Goal: Task Accomplishment & Management: Use online tool/utility

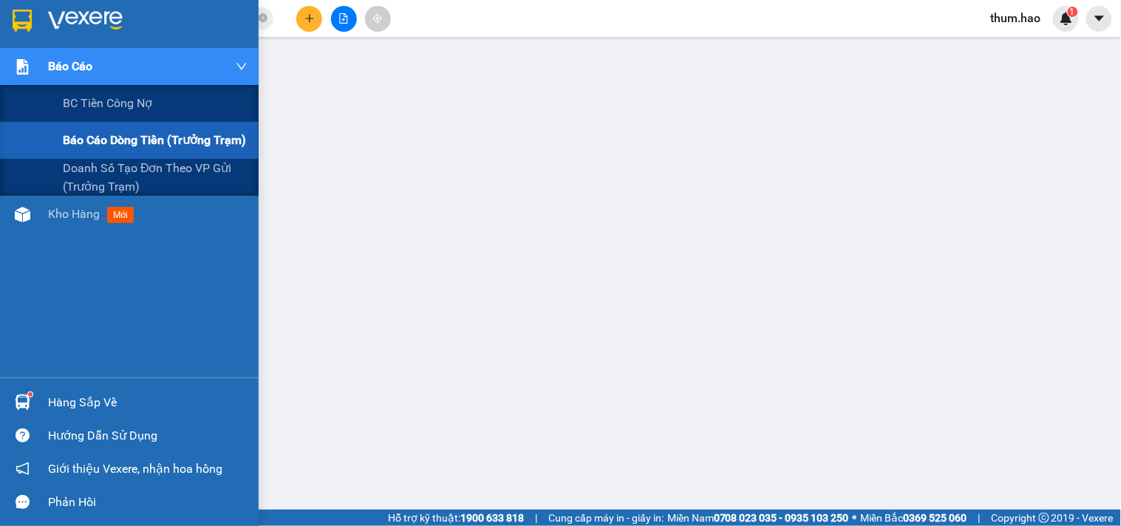
click at [92, 134] on span "Báo cáo dòng tiền (trưởng trạm)" at bounding box center [154, 140] width 183 height 18
click at [106, 178] on span "Doanh số tạo đơn theo VP gửi (trưởng trạm)" at bounding box center [155, 177] width 185 height 37
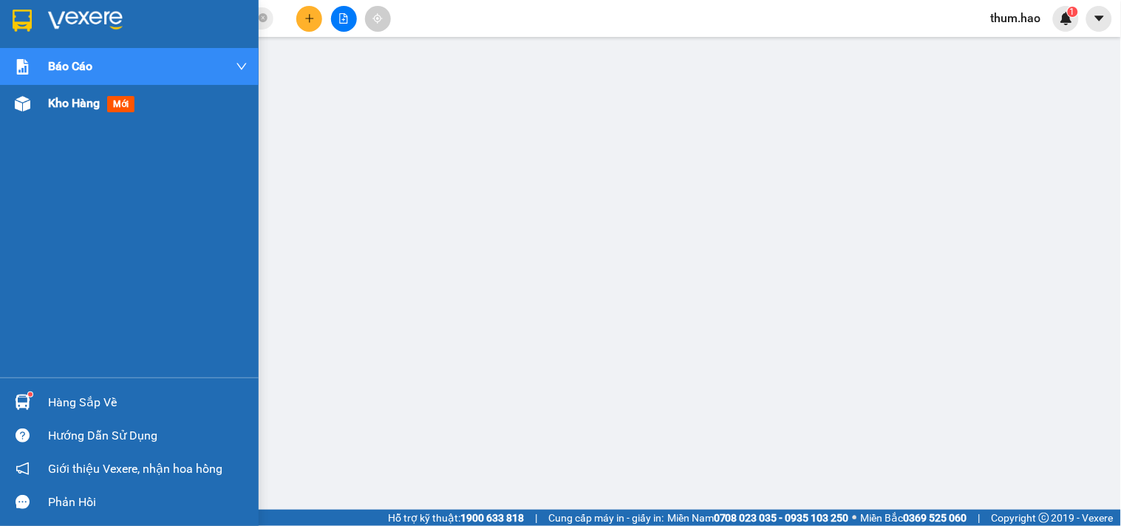
click at [69, 106] on span "Kho hàng" at bounding box center [74, 103] width 52 height 14
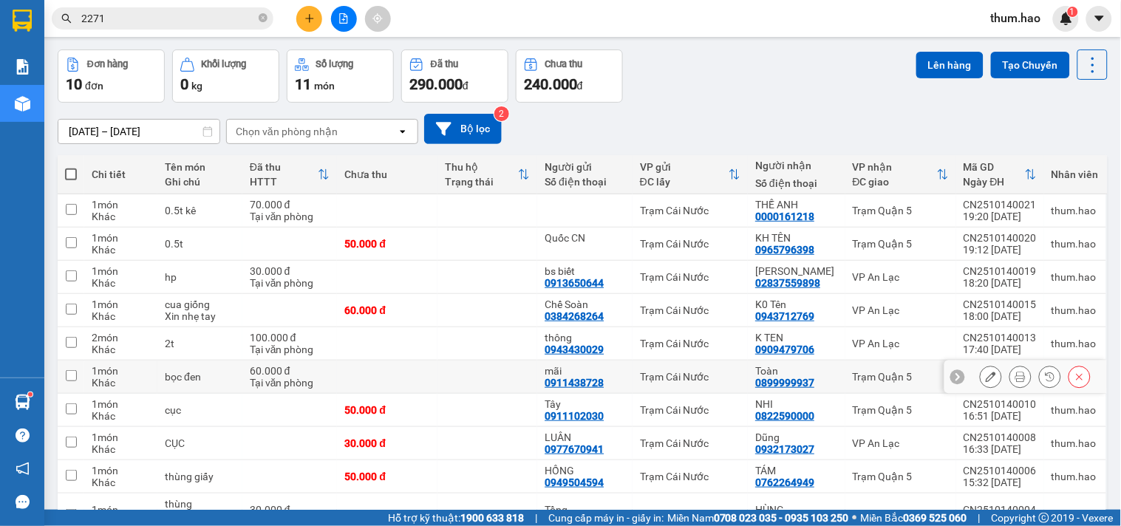
scroll to position [82, 0]
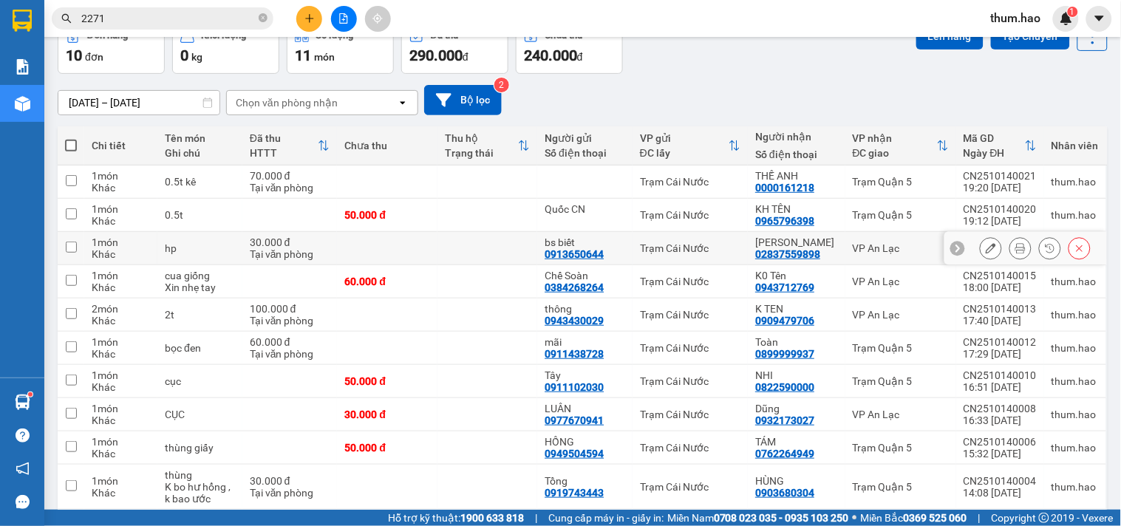
click at [66, 245] on input "checkbox" at bounding box center [71, 247] width 11 height 11
checkbox input "true"
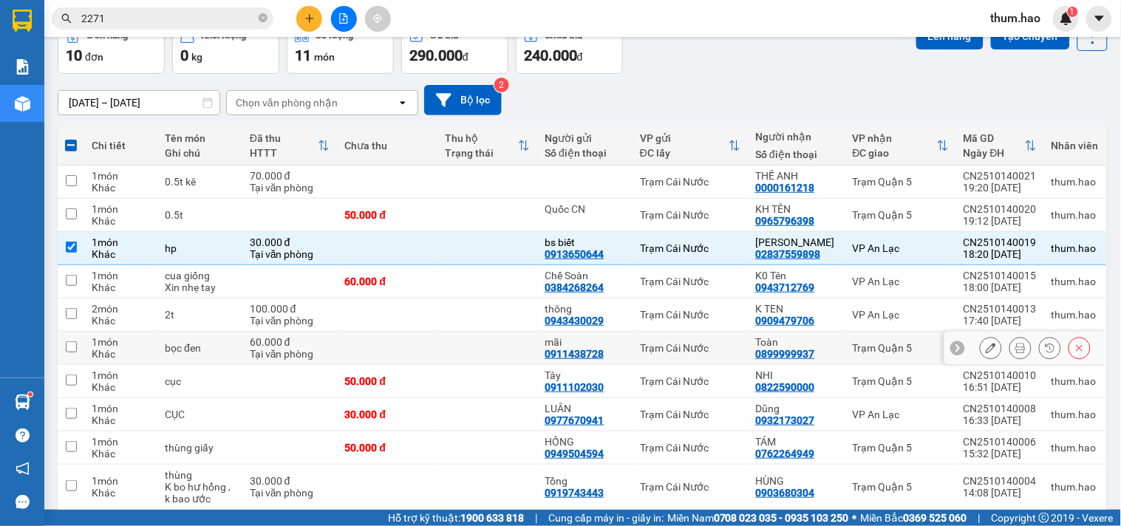
click at [72, 346] on input "checkbox" at bounding box center [71, 346] width 11 height 11
checkbox input "true"
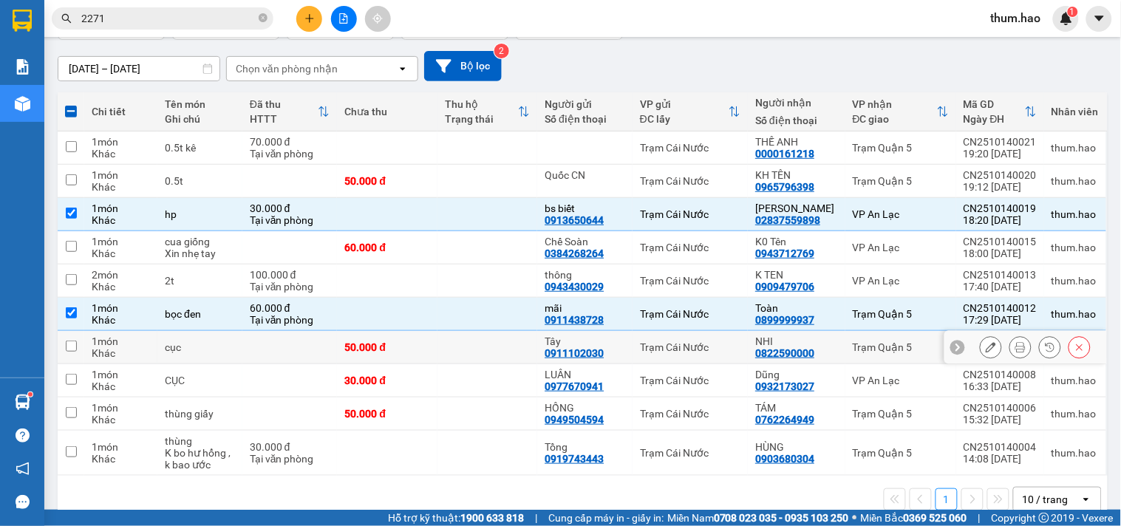
scroll to position [143, 0]
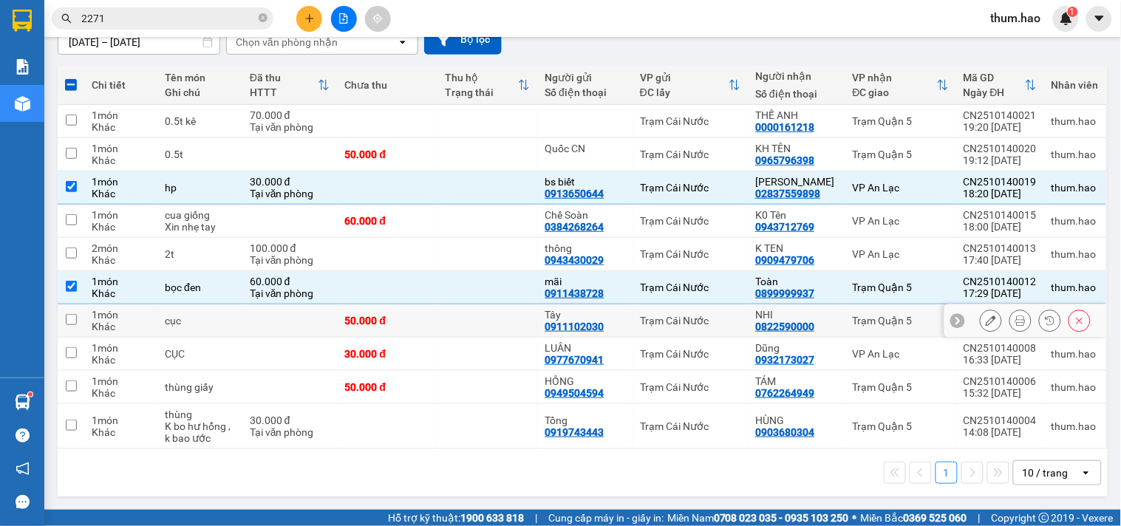
click at [72, 318] on input "checkbox" at bounding box center [71, 319] width 11 height 11
checkbox input "true"
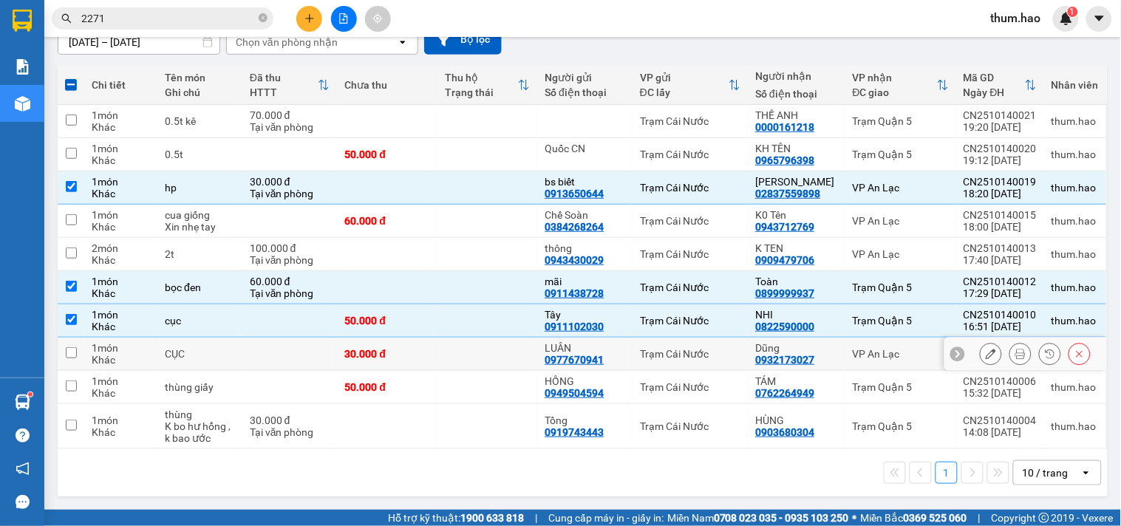
click at [74, 348] on input "checkbox" at bounding box center [71, 352] width 11 height 11
checkbox input "true"
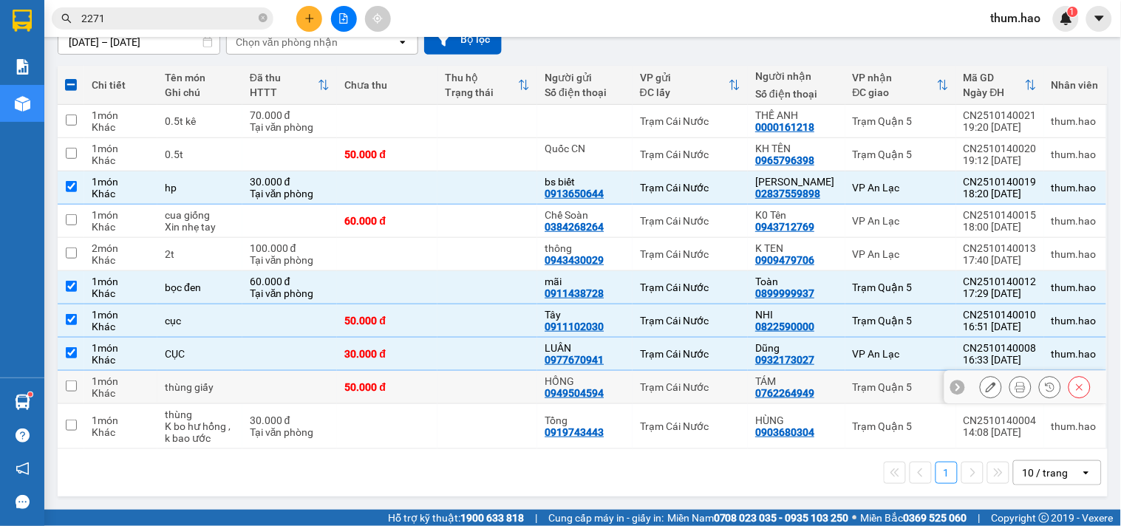
click at [70, 387] on input "checkbox" at bounding box center [71, 386] width 11 height 11
checkbox input "true"
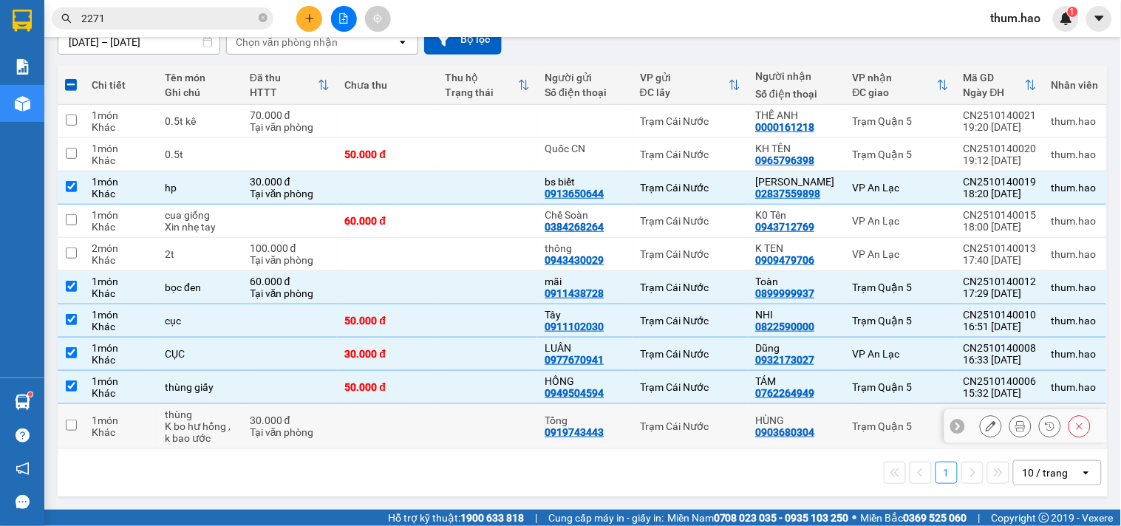
click at [72, 420] on input "checkbox" at bounding box center [71, 425] width 11 height 11
checkbox input "true"
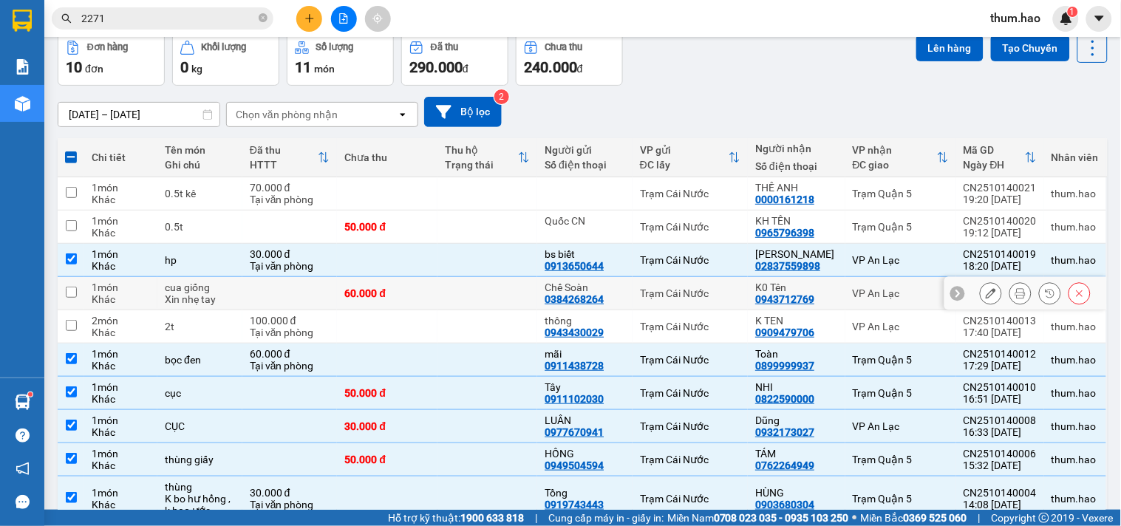
scroll to position [0, 0]
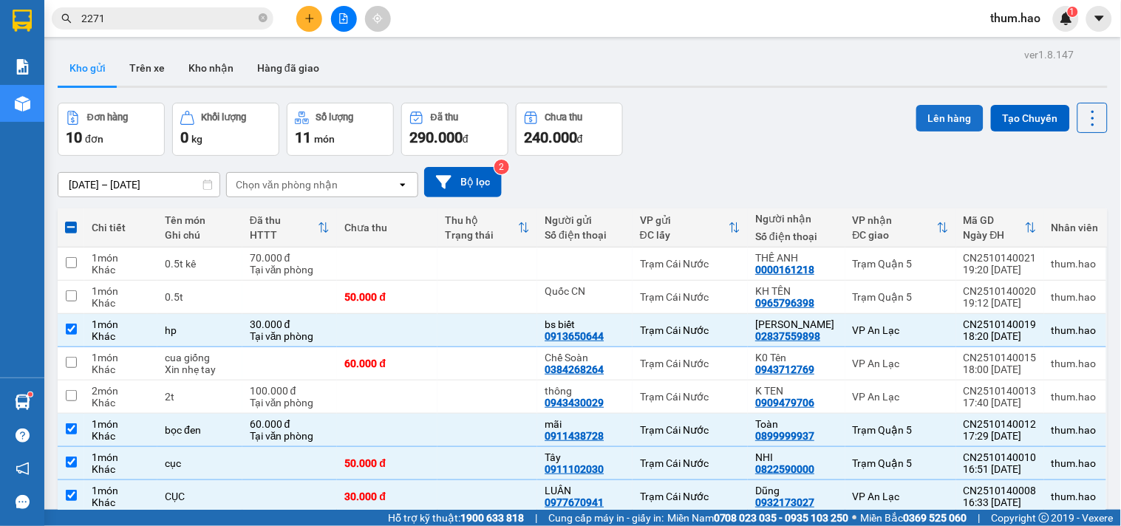
click at [939, 115] on button "Lên hàng" at bounding box center [949, 118] width 67 height 27
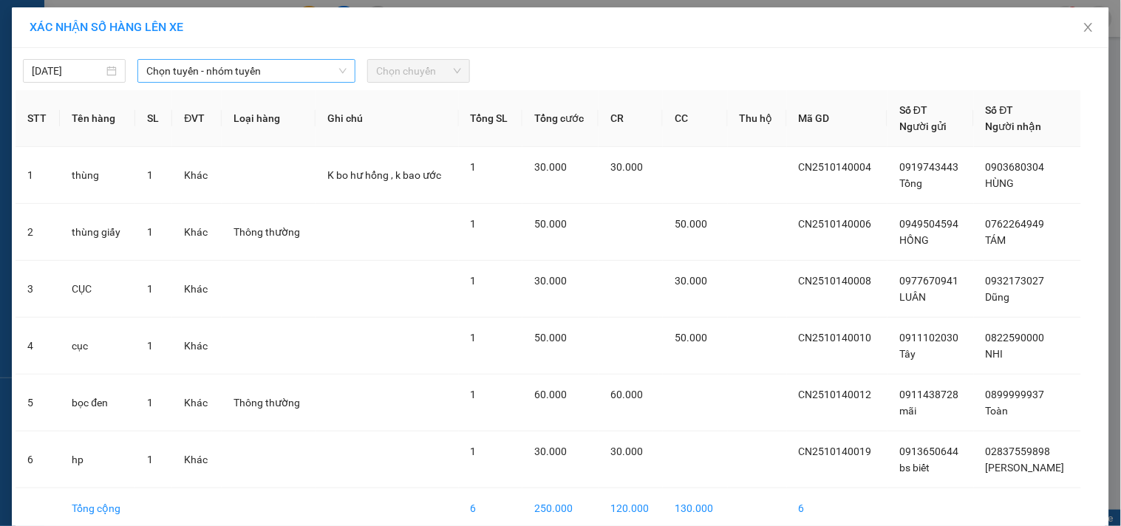
click at [309, 82] on div "Chọn tuyến - nhóm tuyến" at bounding box center [247, 71] width 230 height 24
click at [300, 74] on span "Chọn tuyến - nhóm tuyến" at bounding box center [246, 71] width 200 height 22
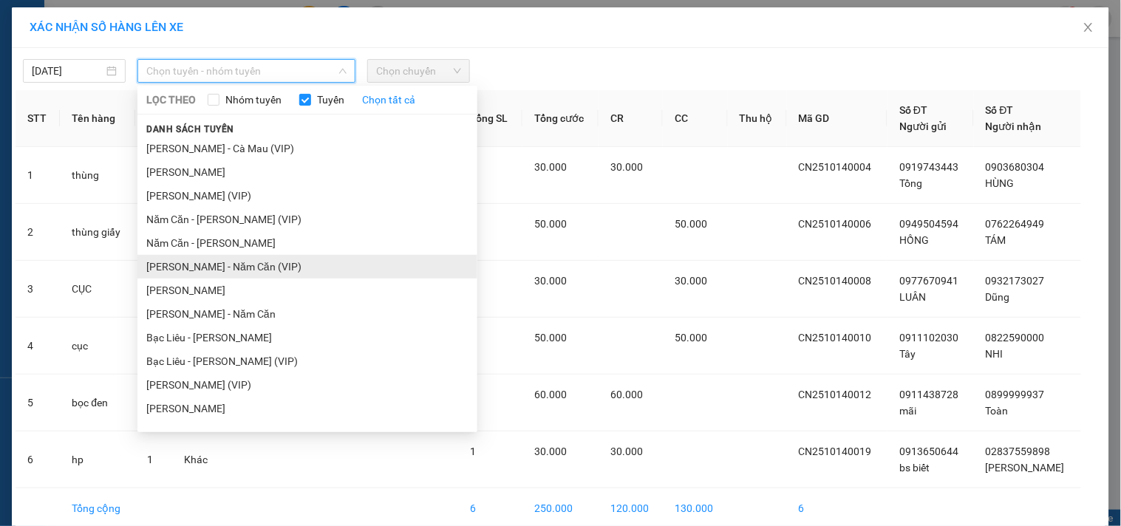
click at [203, 267] on li "[PERSON_NAME] - Năm Căn (VIP)" at bounding box center [307, 267] width 340 height 24
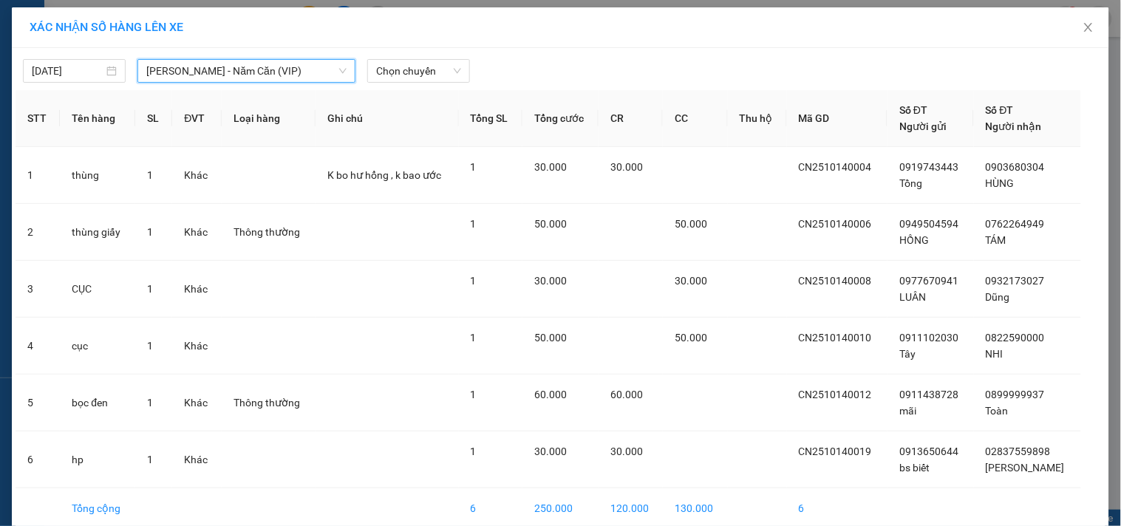
click at [305, 70] on span "[PERSON_NAME] - Năm Căn (VIP)" at bounding box center [246, 71] width 200 height 22
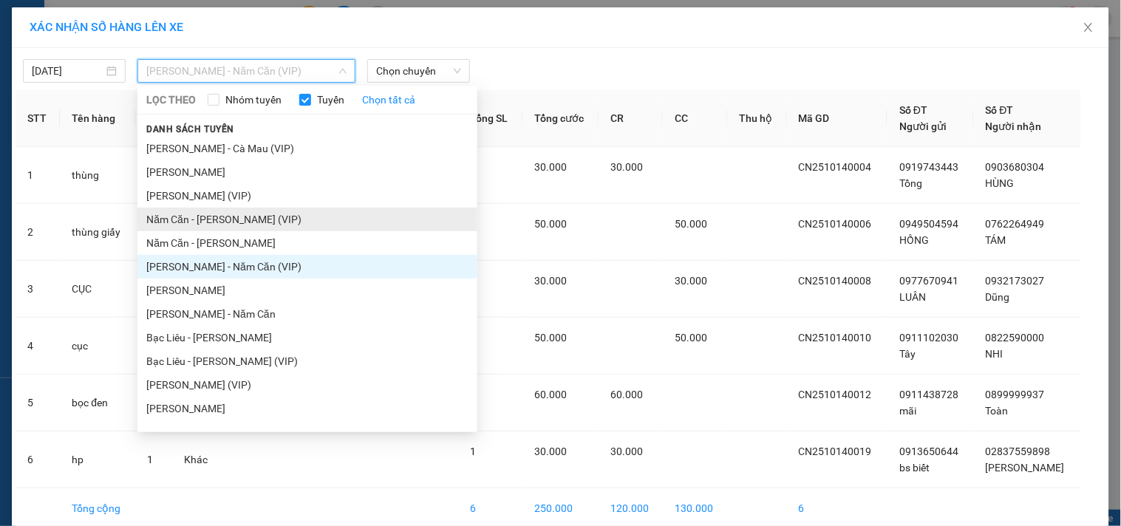
click at [197, 227] on li "Năm Căn - [PERSON_NAME] (VIP)" at bounding box center [307, 220] width 340 height 24
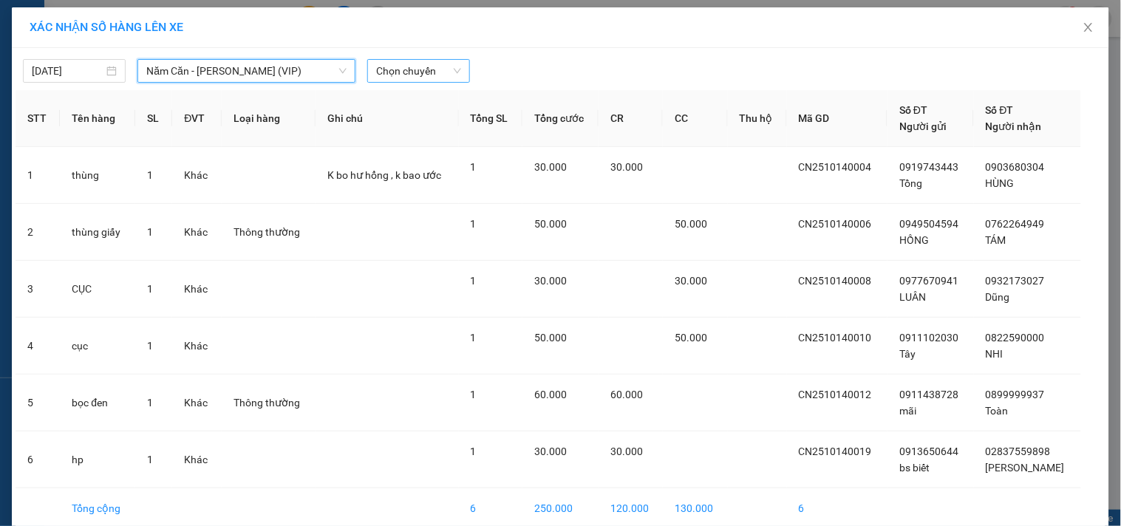
click at [442, 69] on span "Chọn chuyến" at bounding box center [418, 71] width 85 height 22
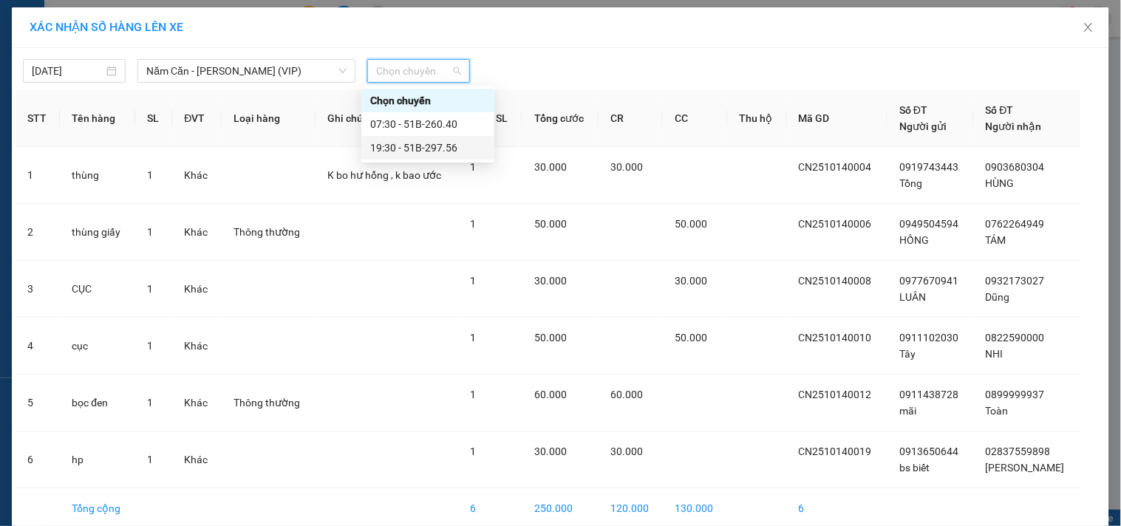
click at [448, 148] on div "19:30 - 51B-297.56" at bounding box center [427, 148] width 115 height 16
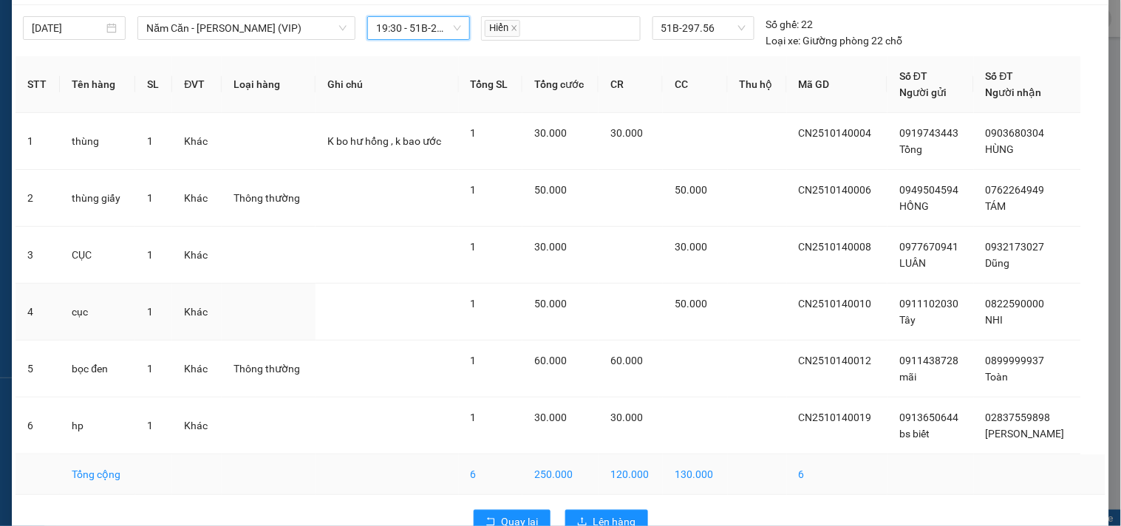
scroll to position [79, 0]
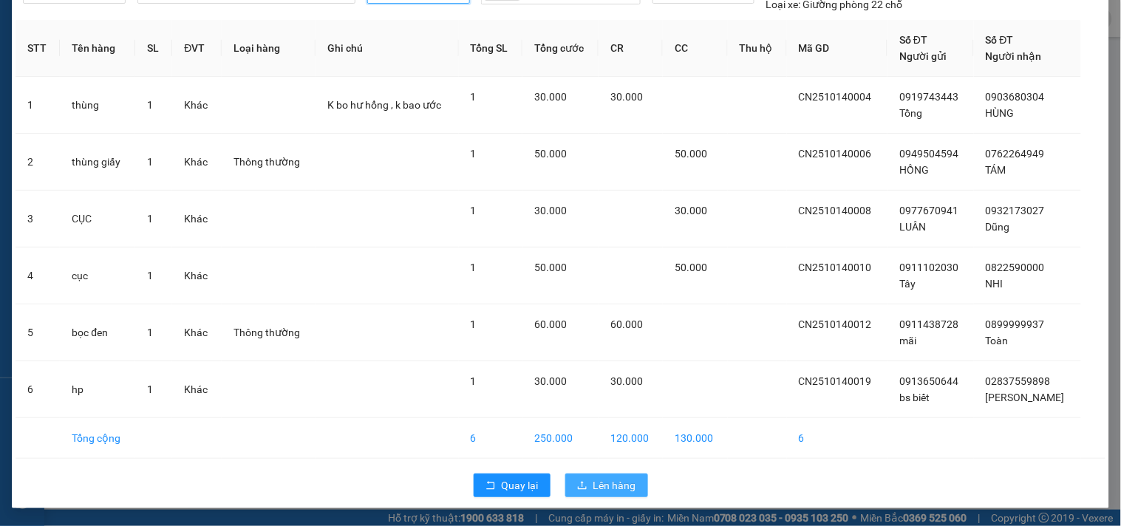
click at [602, 491] on span "Lên hàng" at bounding box center [614, 485] width 43 height 16
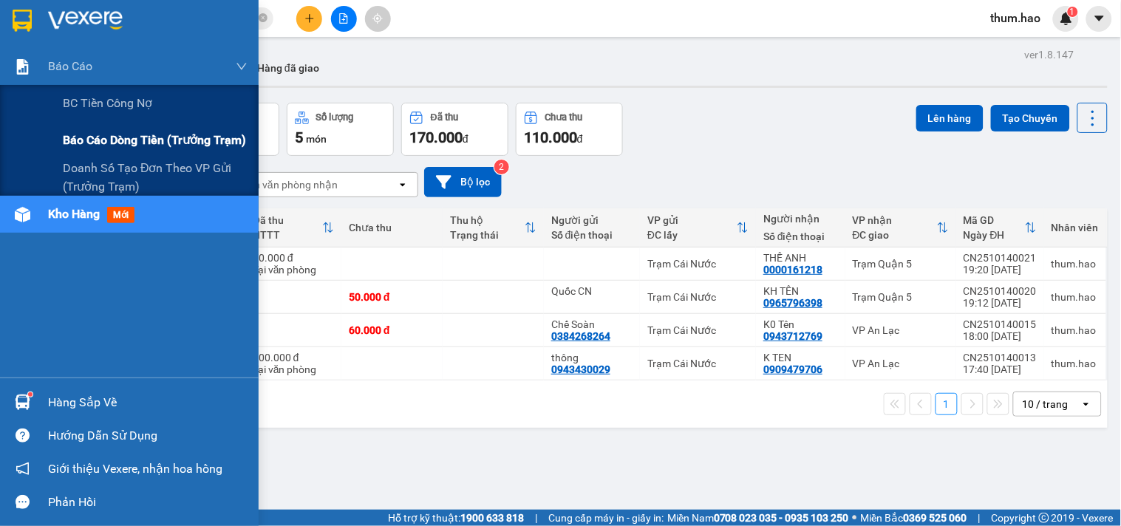
click at [80, 135] on span "Báo cáo dòng tiền (trưởng trạm)" at bounding box center [154, 140] width 183 height 18
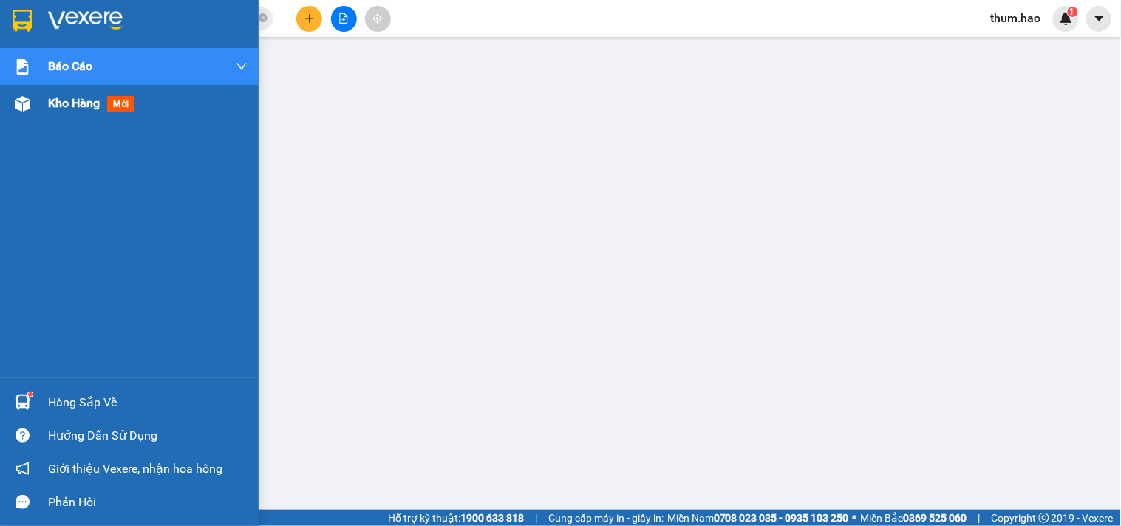
click at [54, 111] on div "Kho hàng mới" at bounding box center [94, 103] width 92 height 18
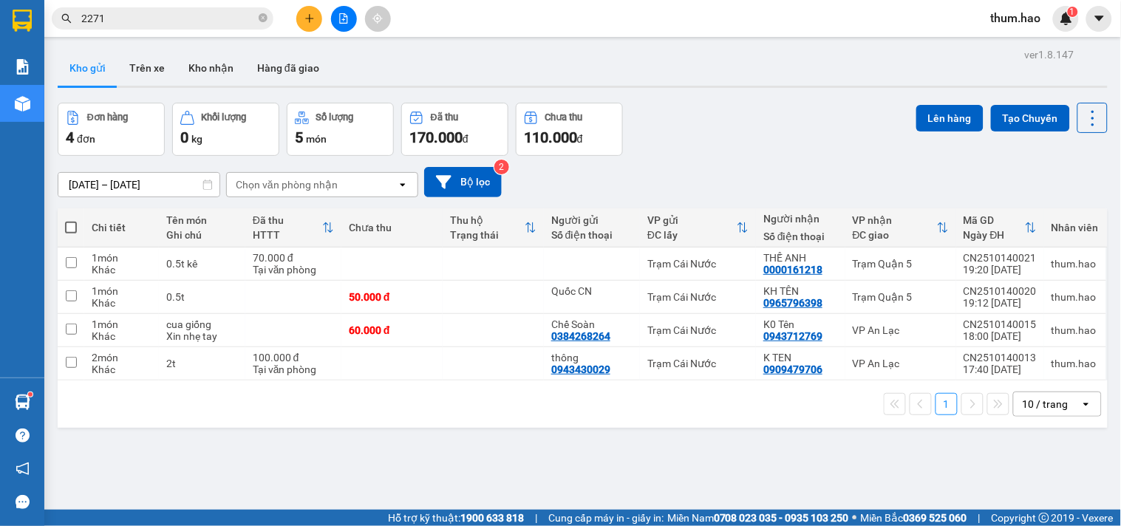
click at [68, 228] on span at bounding box center [71, 228] width 12 height 12
click at [71, 220] on input "checkbox" at bounding box center [71, 220] width 0 height 0
checkbox input "true"
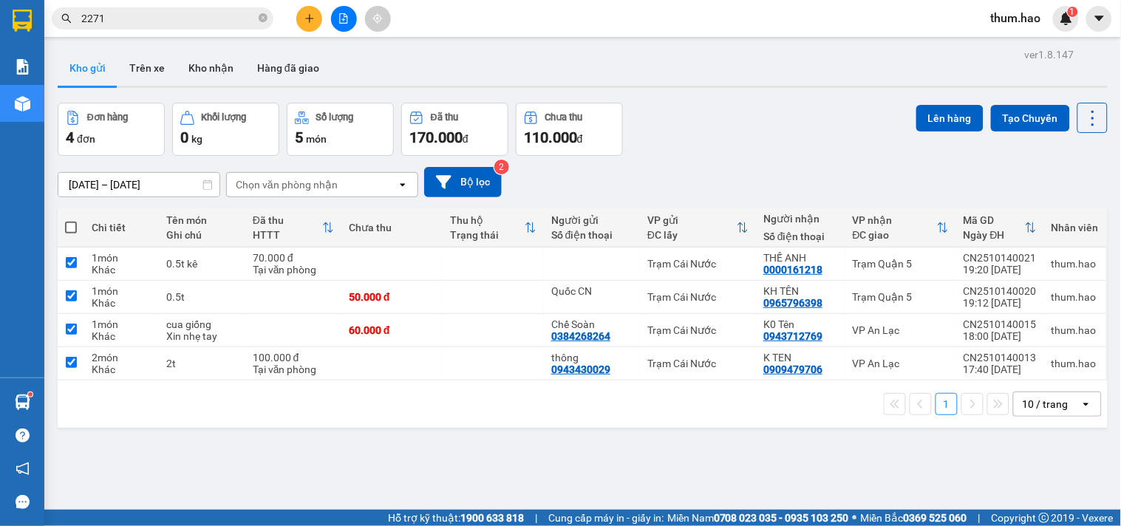
checkbox input "true"
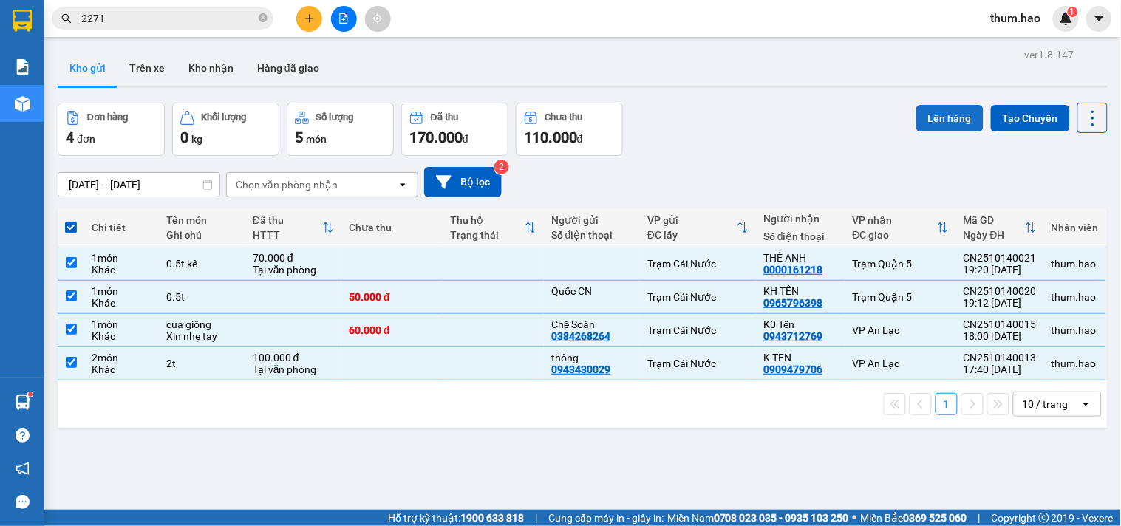
click at [925, 106] on button "Lên hàng" at bounding box center [949, 118] width 67 height 27
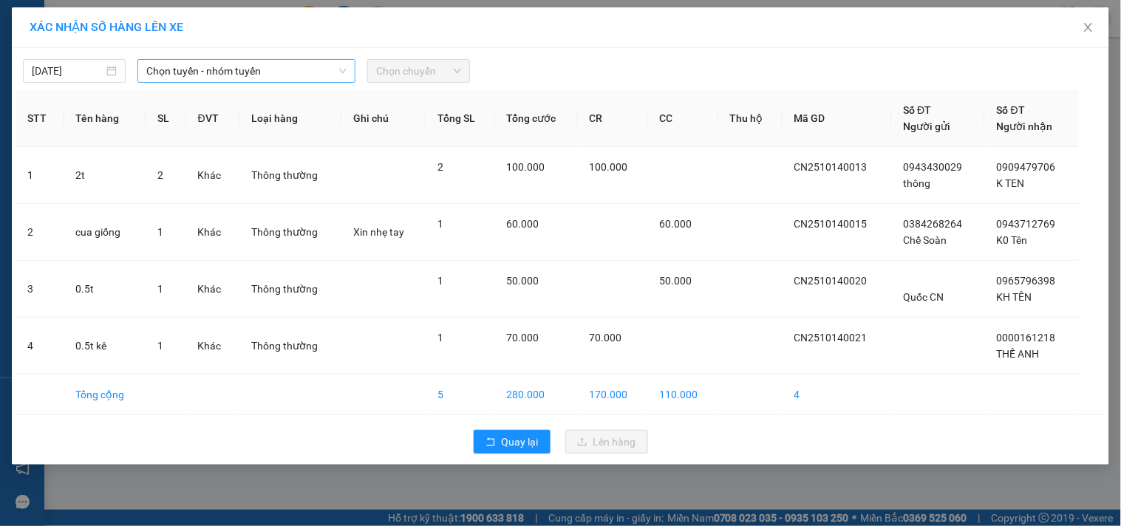
click at [321, 75] on span "Chọn tuyến - nhóm tuyến" at bounding box center [246, 71] width 200 height 22
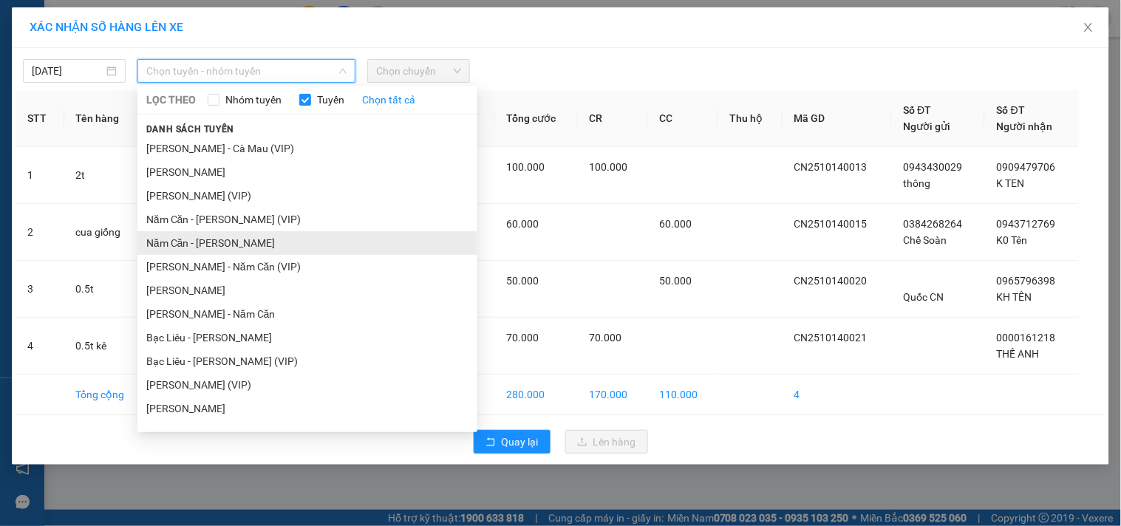
click at [227, 237] on li "Năm Căn - [PERSON_NAME]" at bounding box center [307, 243] width 340 height 24
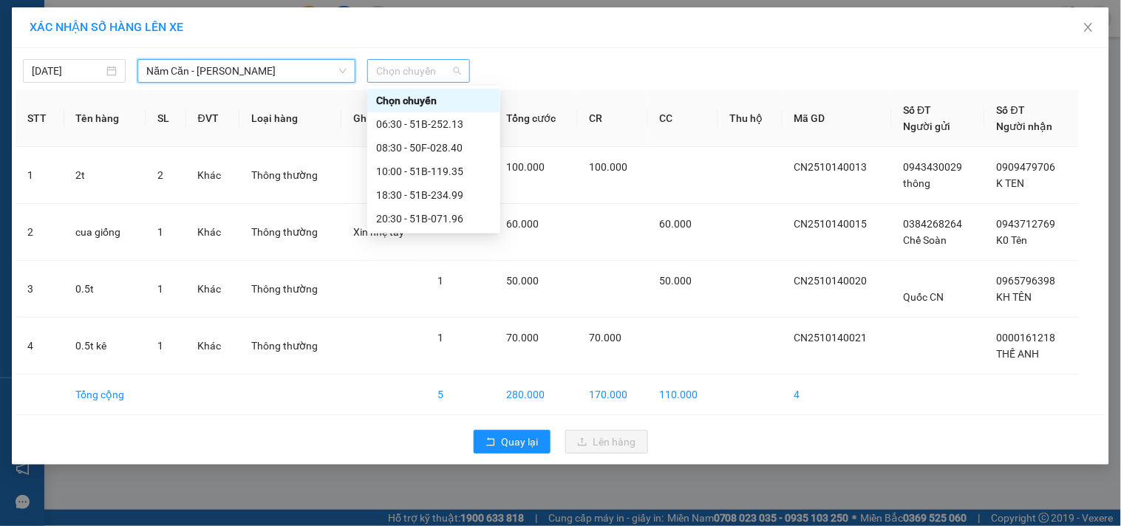
click at [461, 72] on div "Chọn chuyến" at bounding box center [418, 71] width 103 height 24
click at [409, 211] on div "20:30 - 51B-071.96" at bounding box center [433, 219] width 115 height 16
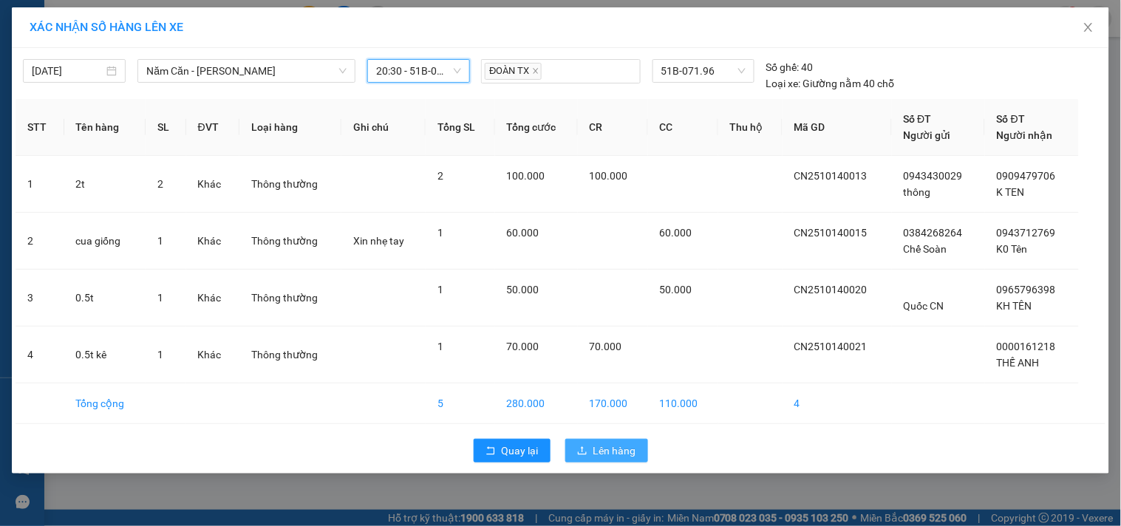
click at [624, 447] on span "Lên hàng" at bounding box center [614, 451] width 43 height 16
